Goal: Task Accomplishment & Management: Use online tool/utility

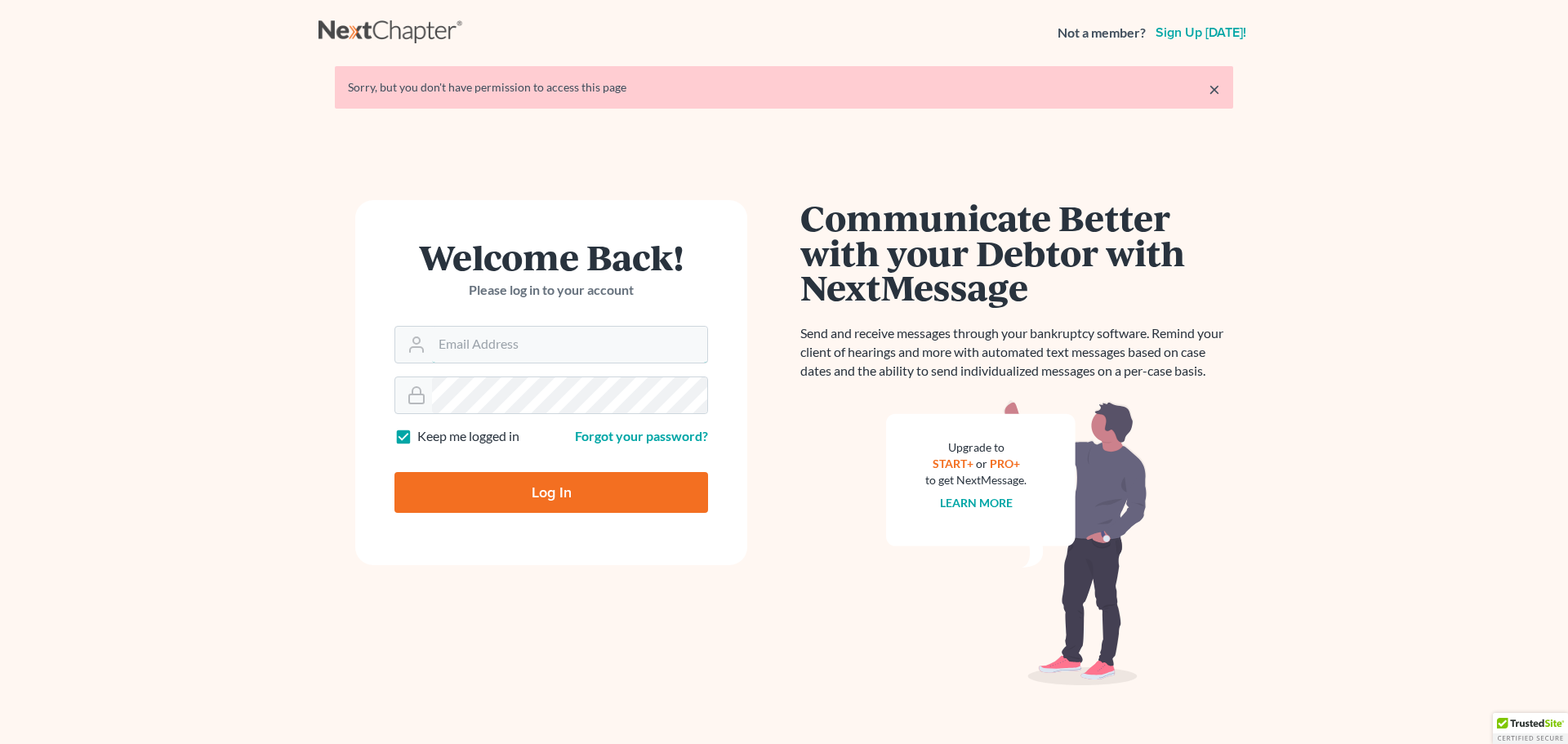
type input "[EMAIL_ADDRESS][DOMAIN_NAME]"
click at [529, 476] on input "Log In" at bounding box center [551, 492] width 313 height 41
type input "Thinking..."
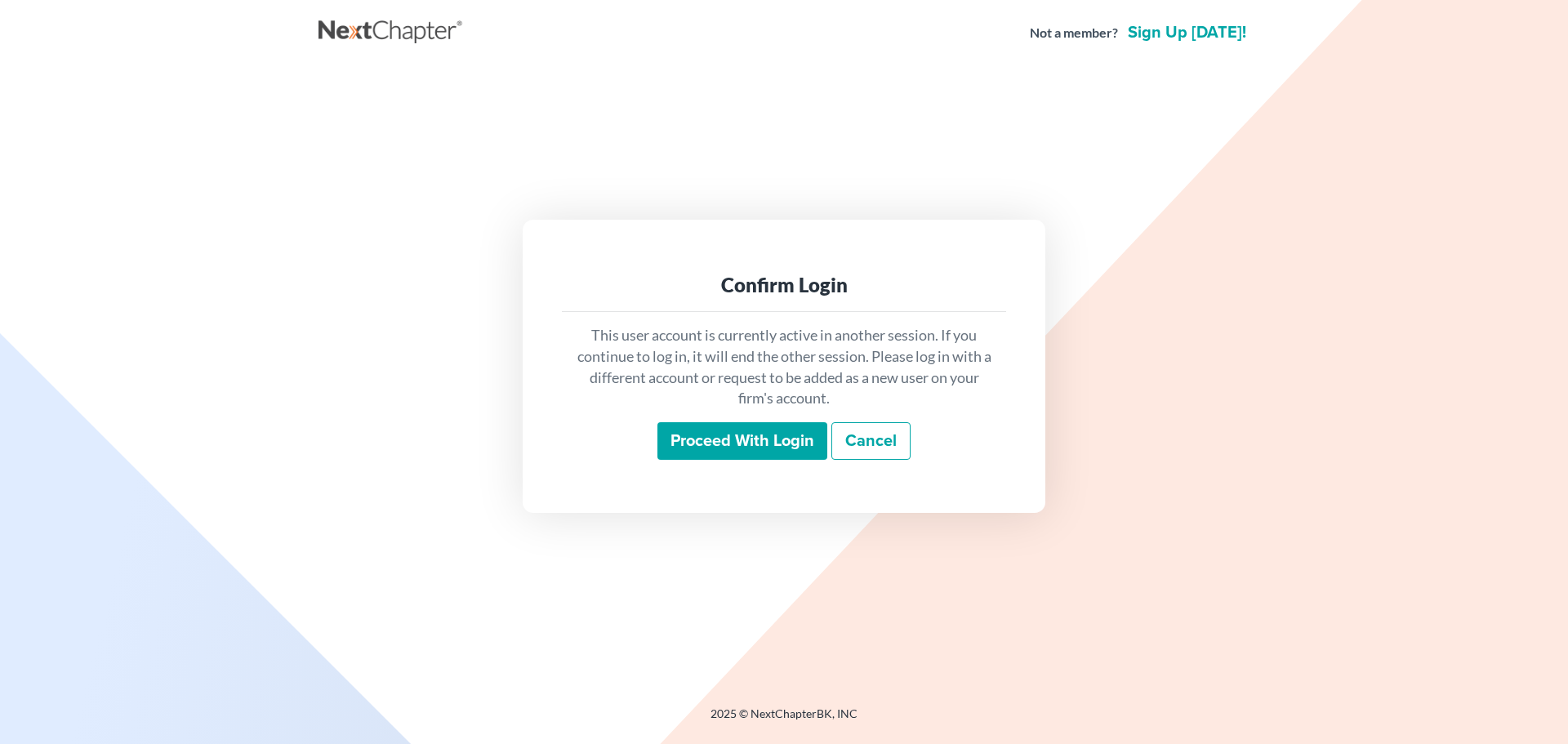
click at [767, 449] on input "Proceed with login" at bounding box center [742, 441] width 170 height 38
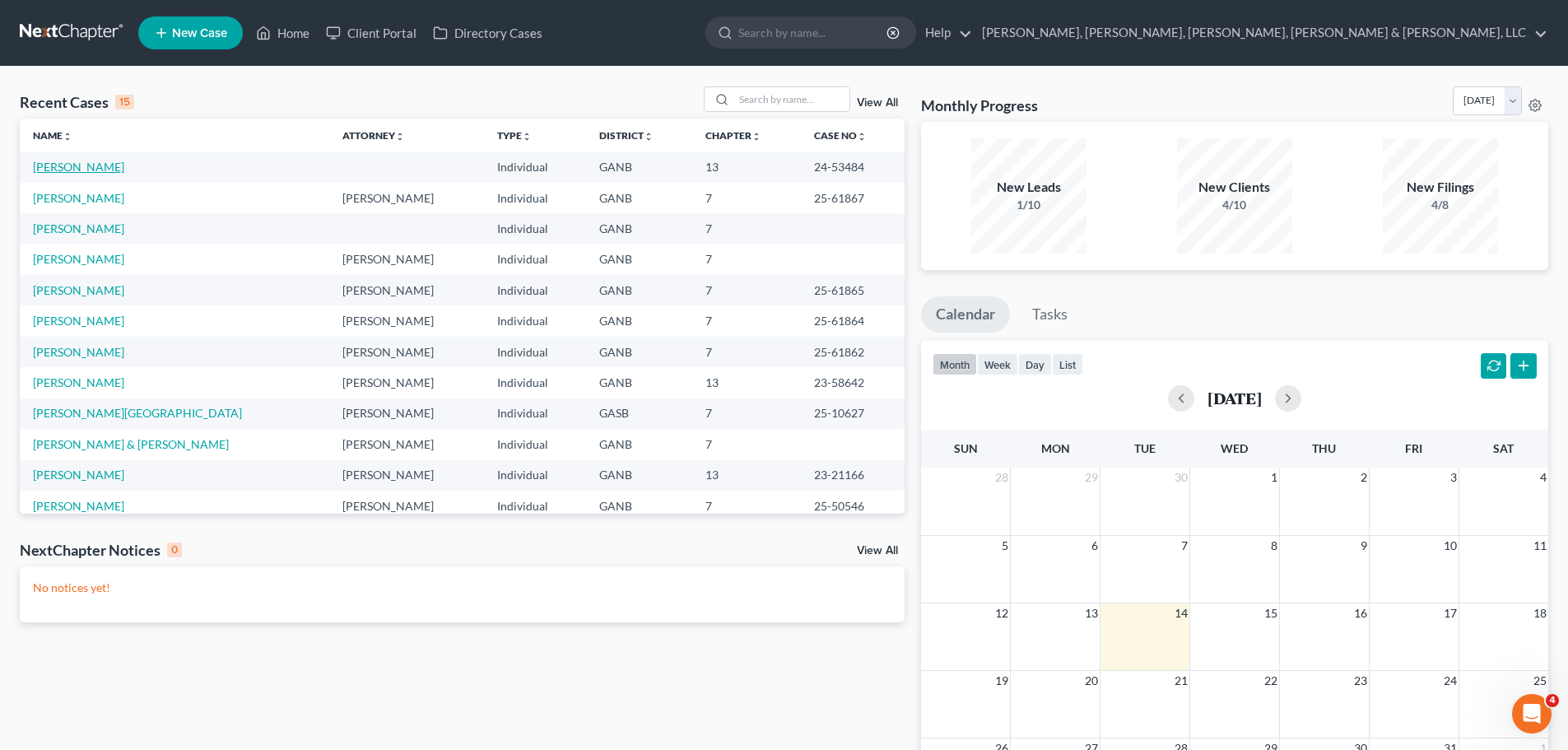
click at [67, 169] on link "Robbins, Anthony" at bounding box center [79, 167] width 91 height 14
select select "2"
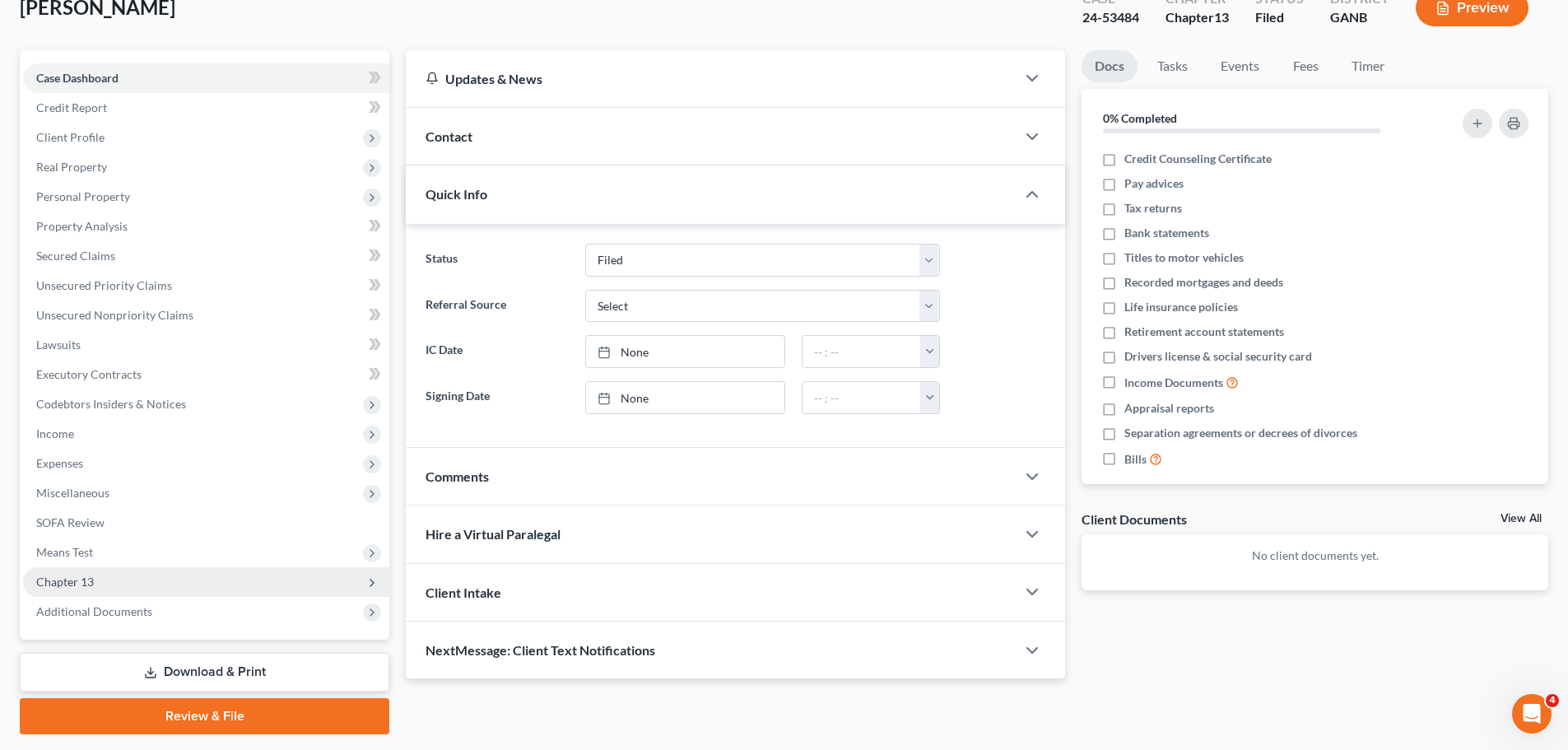
scroll to position [154, 0]
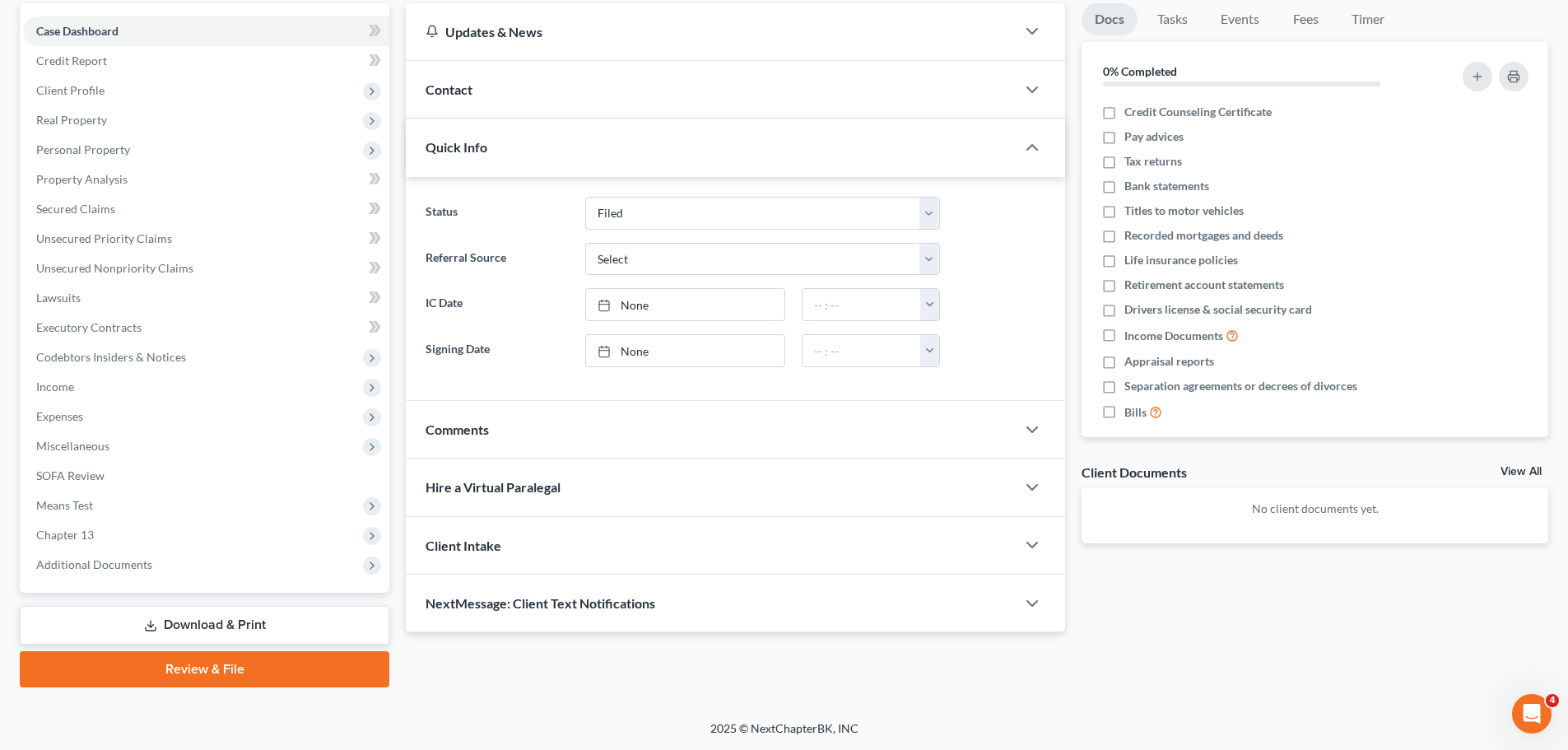
click at [214, 623] on link "Download & Print" at bounding box center [205, 625] width 369 height 39
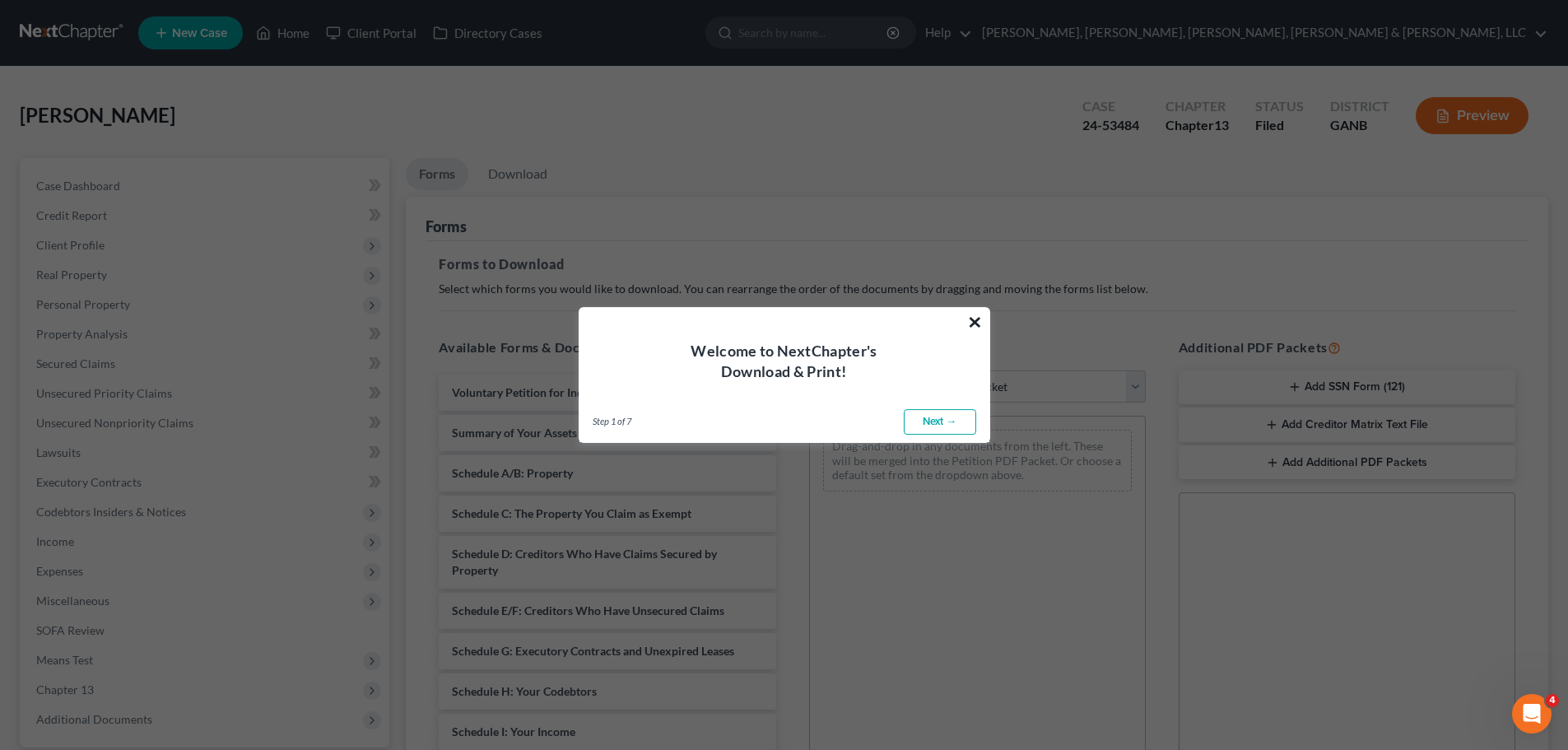
click at [973, 319] on button "×" at bounding box center [975, 322] width 16 height 27
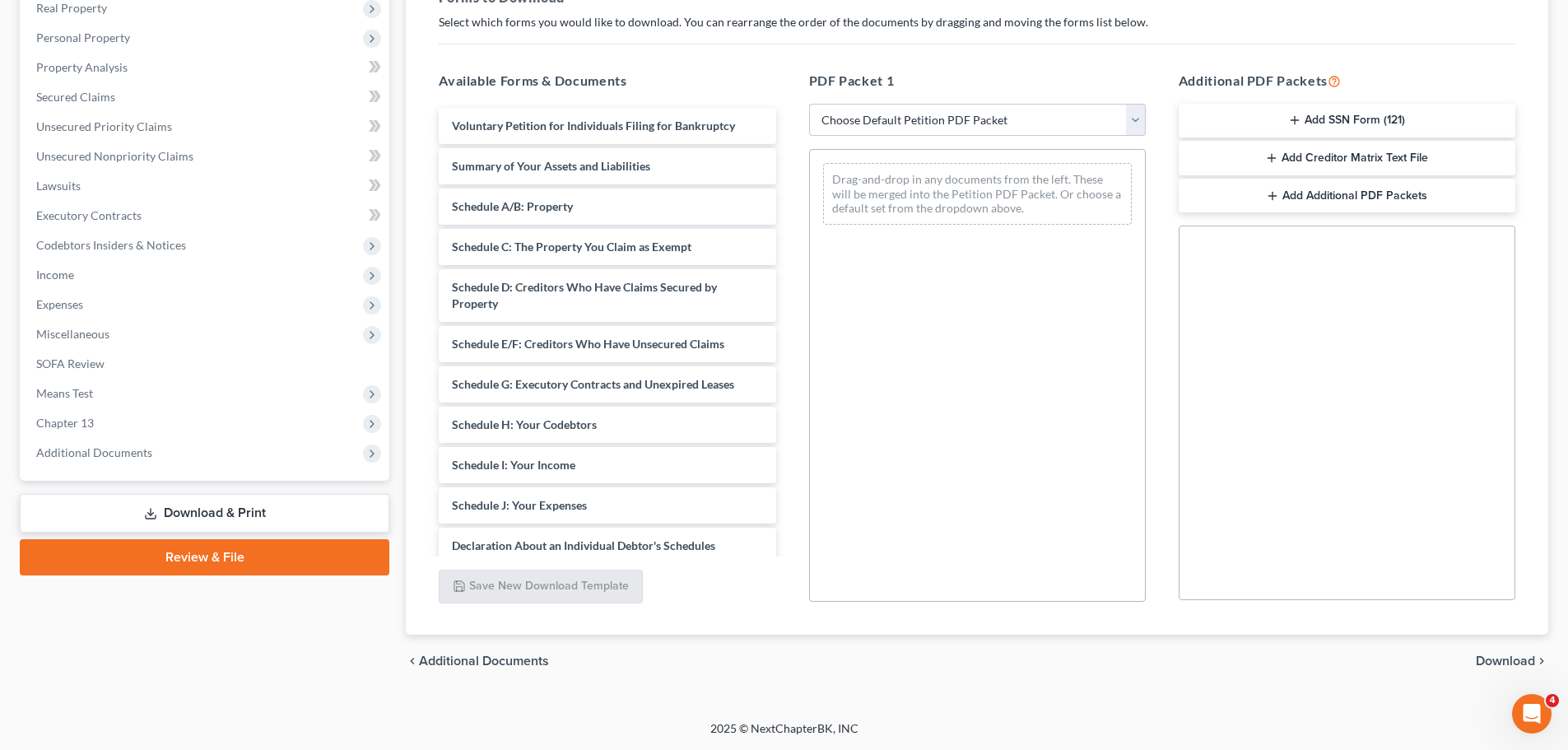
click at [1288, 156] on button "Add Creditor Matrix Text File" at bounding box center [1347, 158] width 337 height 35
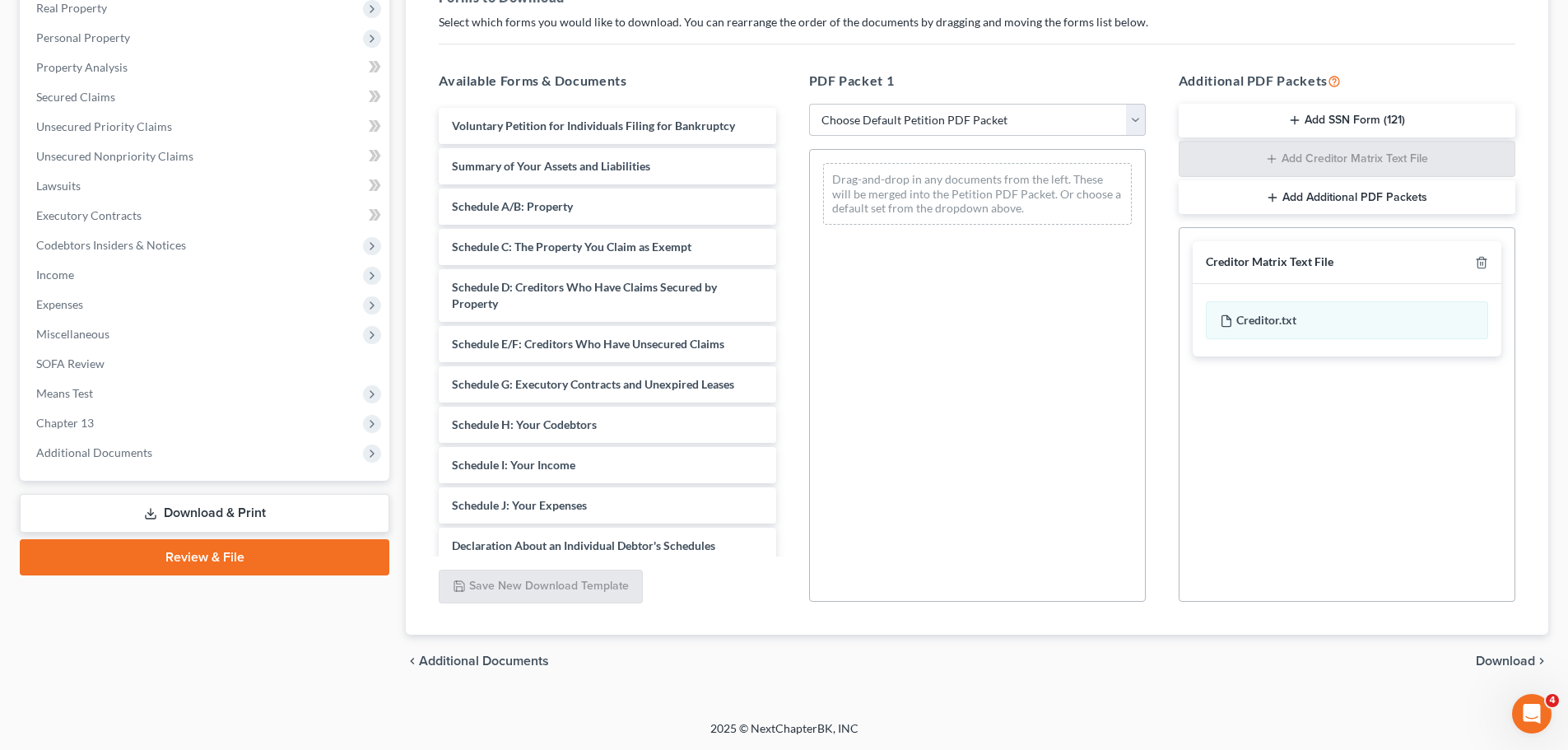
click at [1514, 659] on span "Download" at bounding box center [1505, 660] width 60 height 13
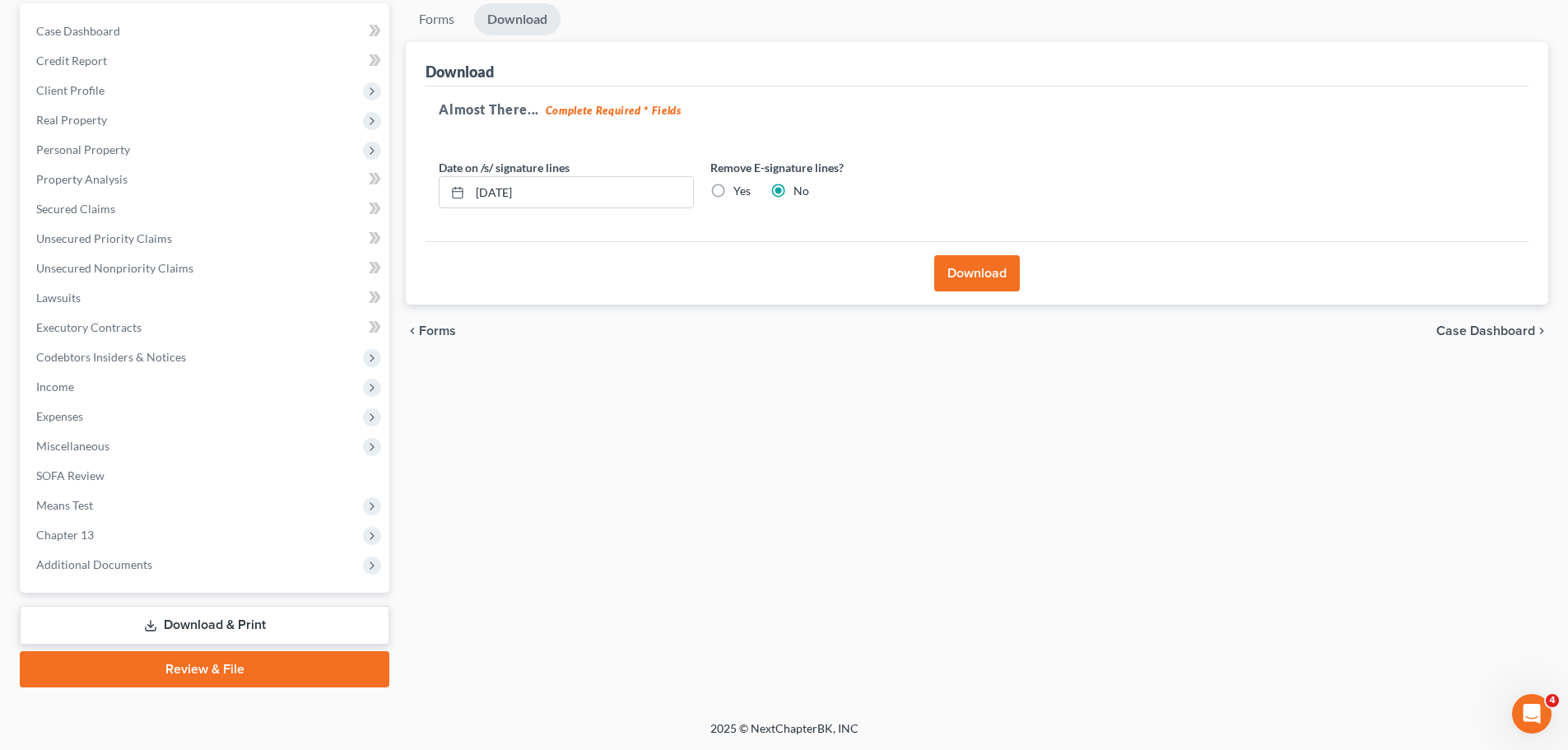
click at [964, 268] on button "Download" at bounding box center [976, 274] width 85 height 36
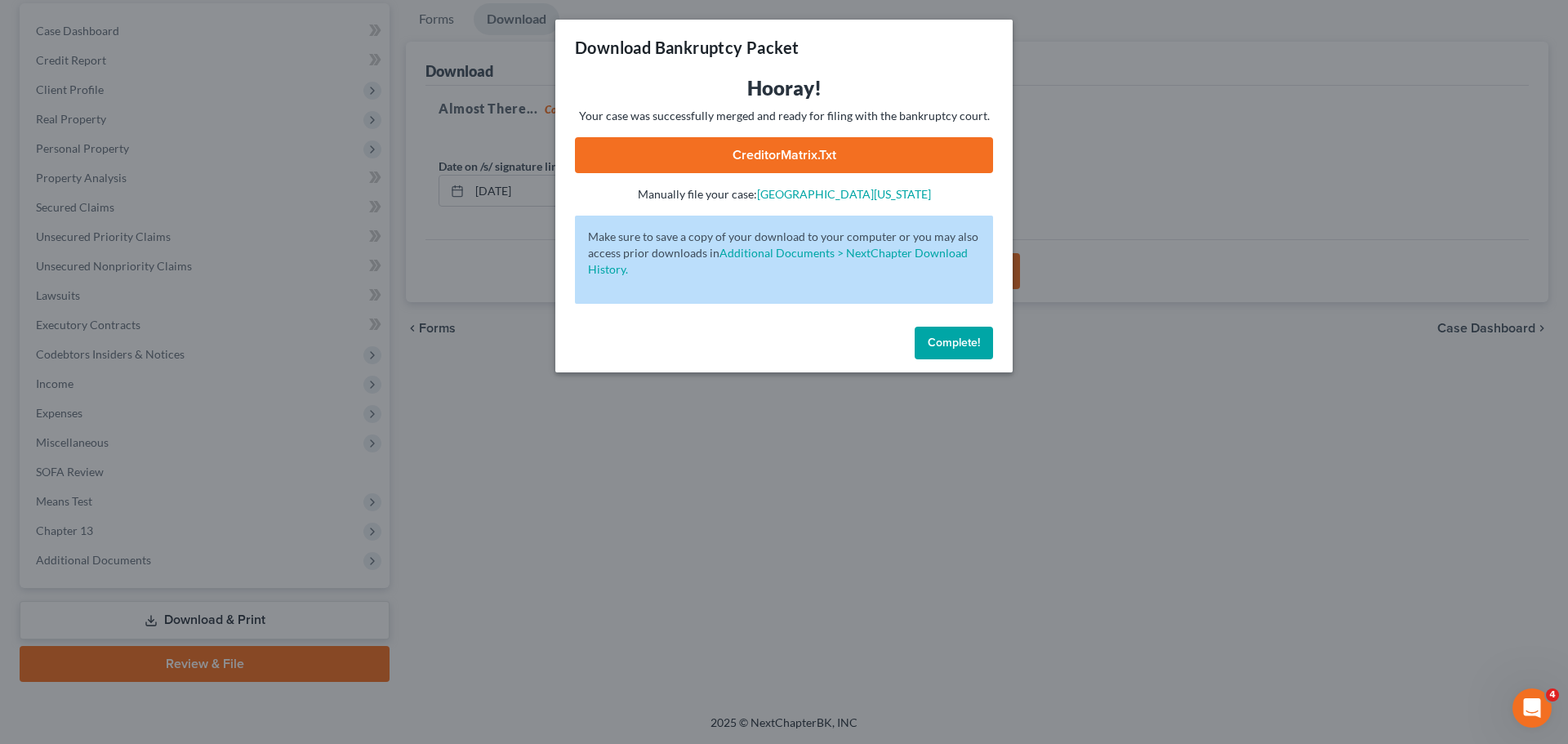
click at [781, 159] on link "CreditorMatrix.txt" at bounding box center [784, 155] width 418 height 36
